Goal: Complete application form

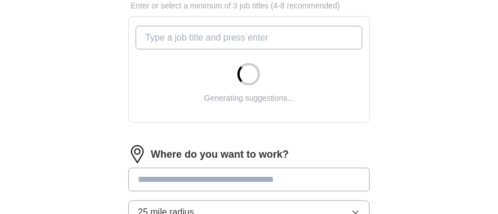
scroll to position [413, 0]
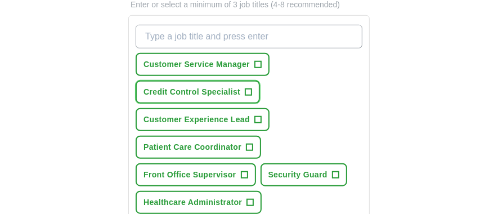
click at [251, 91] on span "+" at bounding box center [249, 92] width 7 height 9
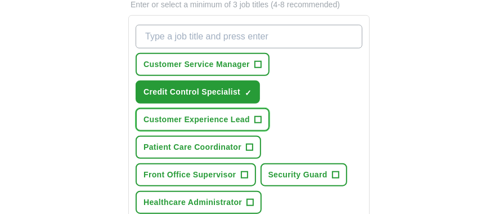
click at [260, 117] on span "+" at bounding box center [258, 119] width 7 height 9
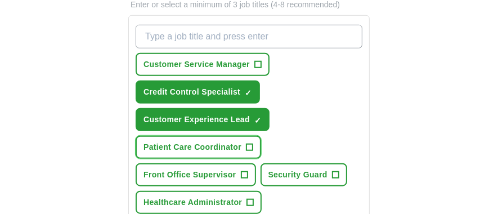
click at [251, 143] on span "+" at bounding box center [250, 147] width 7 height 9
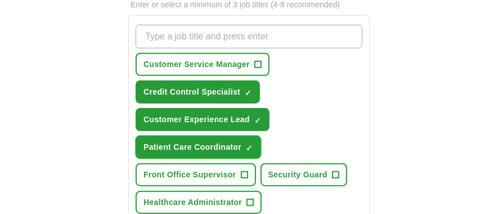
scroll to position [451, 0]
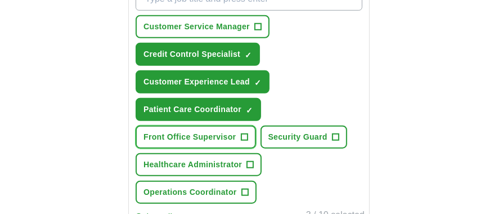
click at [244, 134] on span "+" at bounding box center [244, 137] width 7 height 9
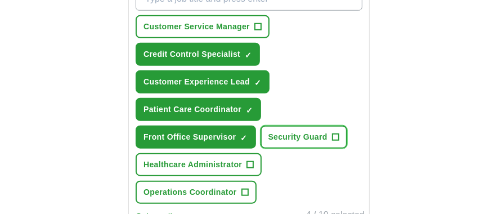
click at [334, 135] on span "+" at bounding box center [335, 137] width 7 height 9
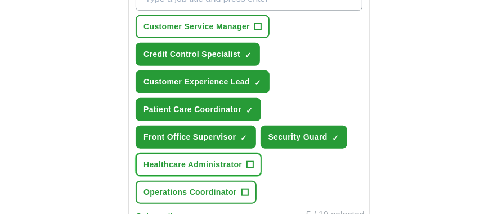
click at [244, 164] on button "Healthcare Administrator +" at bounding box center [199, 164] width 126 height 23
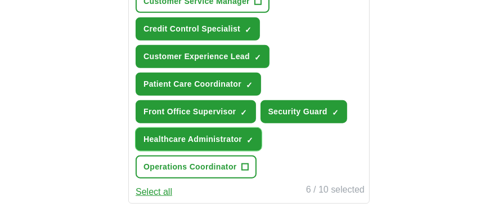
scroll to position [488, 0]
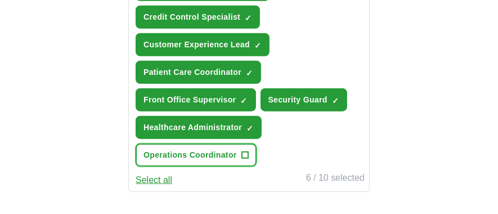
click at [250, 154] on button "Operations Coordinator +" at bounding box center [196, 155] width 121 height 23
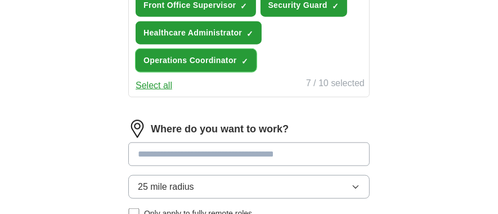
scroll to position [600, 0]
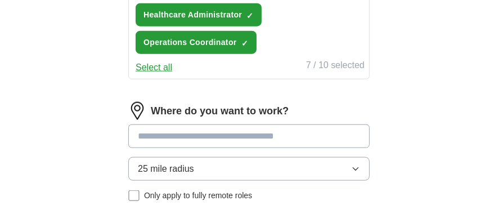
click at [190, 137] on input at bounding box center [249, 136] width 242 height 24
type input "******"
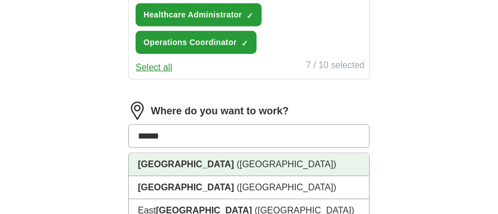
click at [200, 163] on li "[GEOGRAPHIC_DATA] ([GEOGRAPHIC_DATA])" at bounding box center [249, 164] width 240 height 23
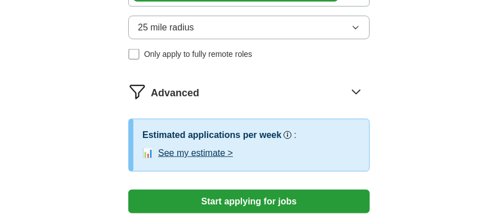
scroll to position [788, 0]
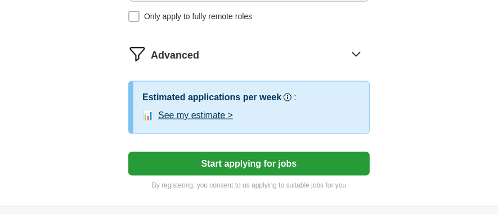
click at [217, 113] on button "See my estimate >" at bounding box center [195, 116] width 75 height 14
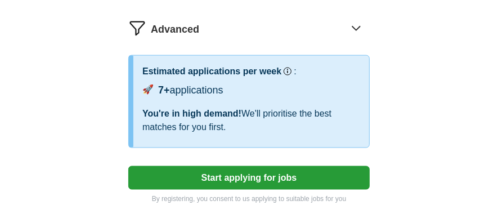
scroll to position [826, 0]
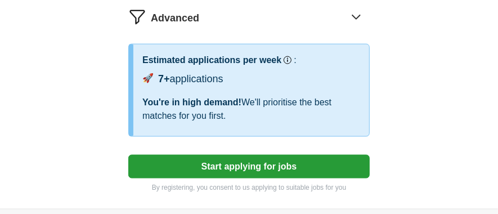
click at [238, 164] on button "Start applying for jobs" at bounding box center [249, 167] width 242 height 24
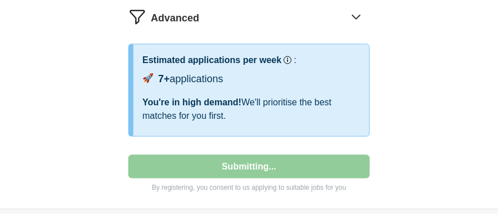
select select "**"
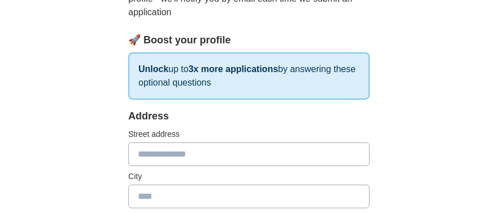
scroll to position [188, 0]
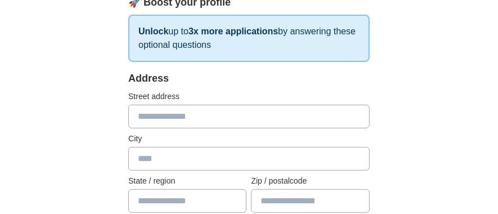
click at [164, 114] on input "text" at bounding box center [249, 117] width 242 height 24
type input "*"
type input "**********"
click at [182, 160] on input "text" at bounding box center [249, 159] width 242 height 24
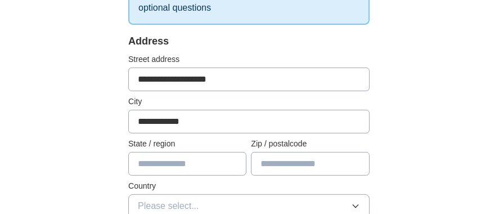
scroll to position [225, 0]
type input "**********"
click at [170, 172] on input "text" at bounding box center [187, 163] width 118 height 24
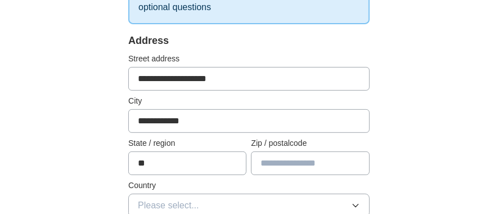
type input "*"
type input "******"
click at [288, 166] on input "text" at bounding box center [310, 163] width 118 height 24
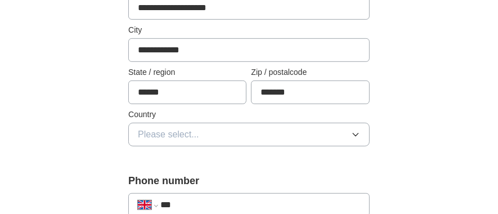
scroll to position [300, 0]
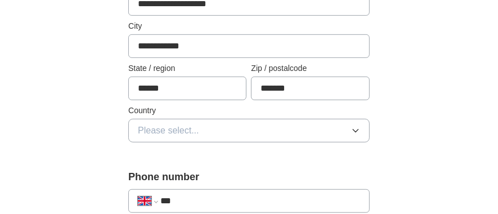
type input "*******"
click at [206, 133] on button "Please select..." at bounding box center [249, 131] width 242 height 24
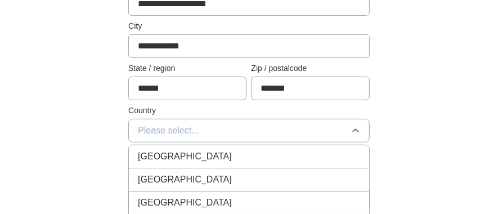
click at [158, 159] on span "[GEOGRAPHIC_DATA]" at bounding box center [185, 157] width 94 height 14
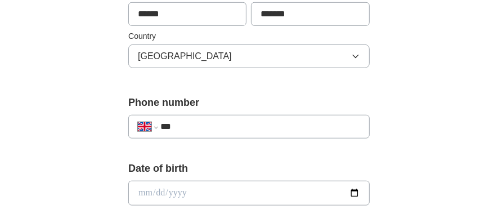
scroll to position [375, 0]
click at [253, 130] on input "***" at bounding box center [261, 126] width 200 height 14
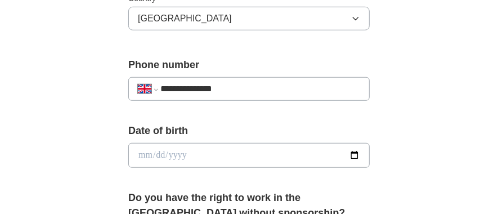
scroll to position [451, 0]
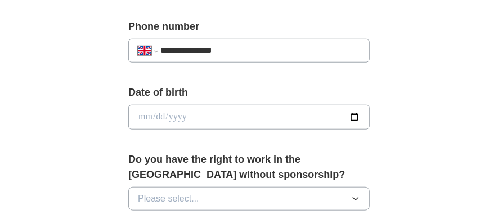
type input "**********"
click at [187, 120] on input "date" at bounding box center [249, 117] width 242 height 25
click at [143, 110] on input "date" at bounding box center [249, 117] width 242 height 25
type input "**********"
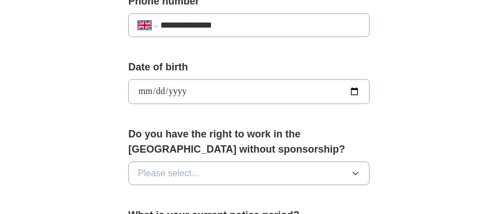
scroll to position [488, 0]
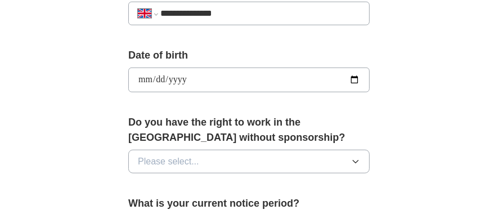
click at [157, 159] on span "Please select..." at bounding box center [168, 162] width 61 height 14
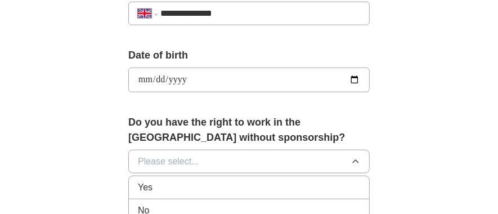
click at [155, 186] on div "Yes" at bounding box center [249, 188] width 222 height 14
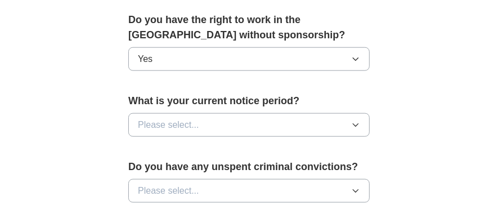
scroll to position [600, 0]
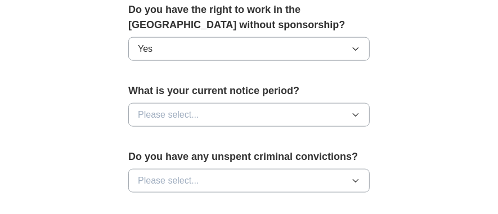
click at [196, 113] on span "Please select..." at bounding box center [168, 115] width 61 height 14
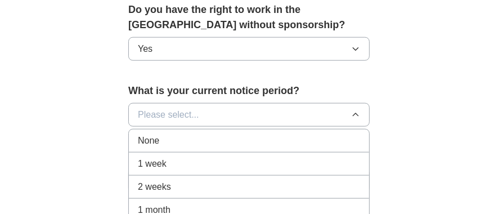
click at [148, 146] on span "None" at bounding box center [148, 141] width 21 height 14
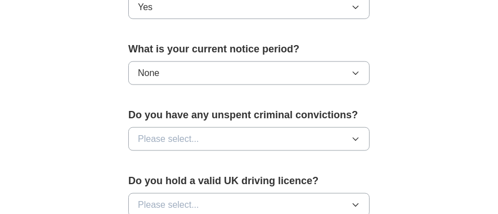
scroll to position [676, 0]
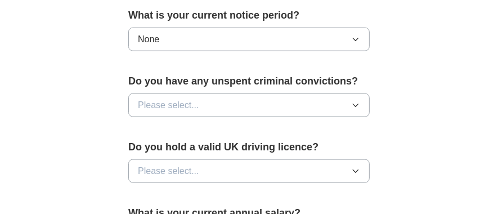
click at [159, 100] on span "Please select..." at bounding box center [168, 106] width 61 height 14
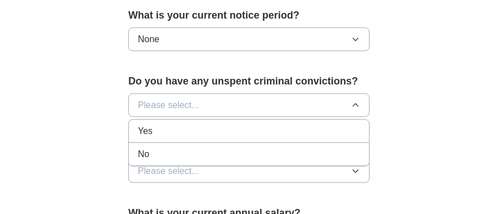
click at [157, 153] on div "No" at bounding box center [249, 155] width 222 height 14
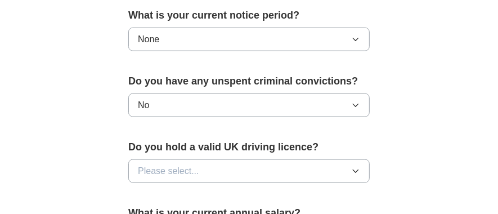
click at [180, 170] on span "Please select..." at bounding box center [168, 171] width 61 height 14
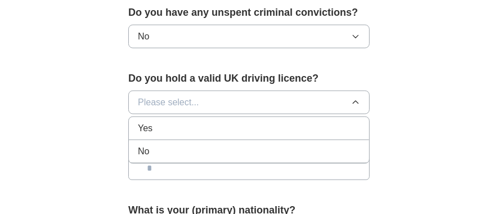
scroll to position [751, 0]
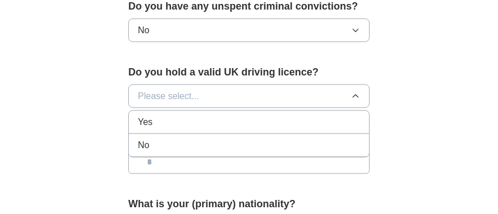
click at [154, 151] on li "No" at bounding box center [249, 145] width 240 height 23
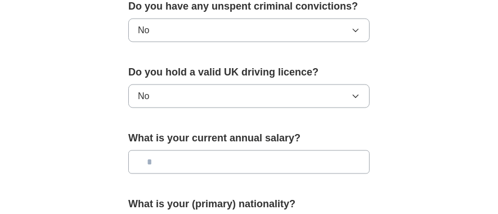
scroll to position [788, 0]
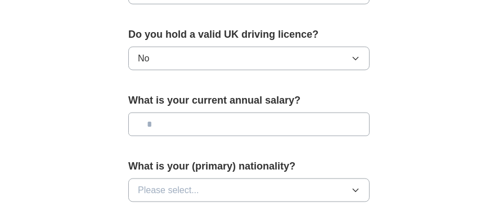
click at [180, 130] on input "text" at bounding box center [249, 125] width 242 height 24
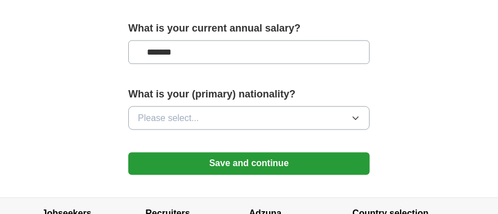
scroll to position [863, 0]
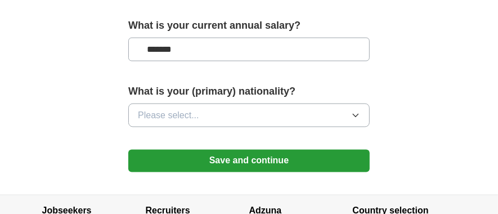
type input "*******"
click at [208, 114] on button "Please select..." at bounding box center [249, 116] width 242 height 24
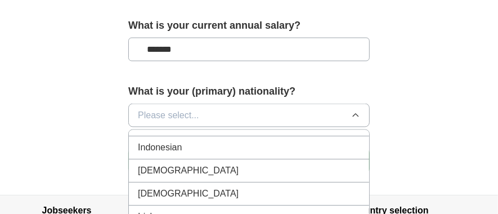
scroll to position [1839, 0]
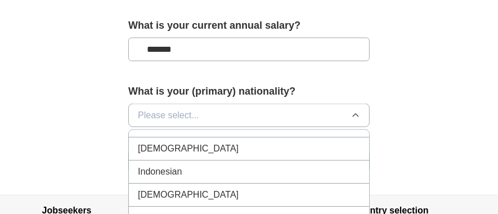
click at [164, 153] on li "[DEMOGRAPHIC_DATA]" at bounding box center [249, 149] width 240 height 23
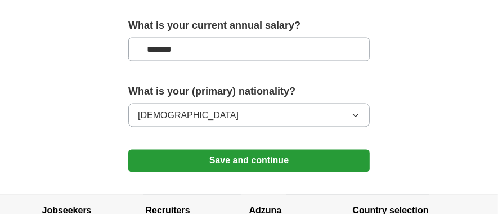
click at [182, 158] on button "Save and continue" at bounding box center [249, 161] width 242 height 23
